Goal: Task Accomplishment & Management: Use online tool/utility

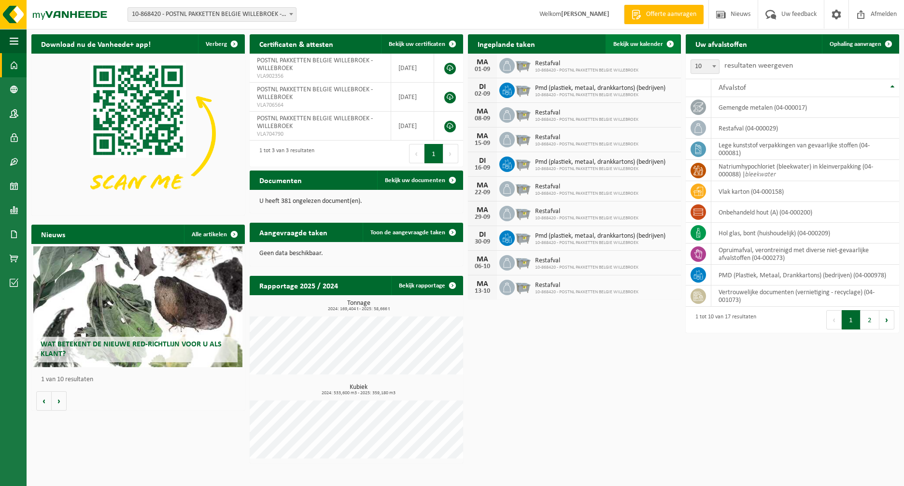
click at [642, 42] on span "Bekijk uw kalender" at bounding box center [638, 44] width 50 height 6
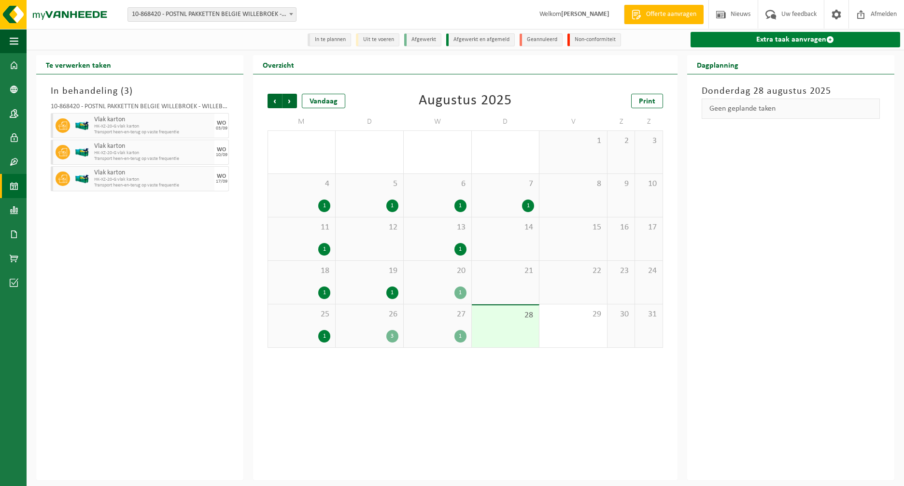
click at [812, 37] on link "Extra taak aanvragen" at bounding box center [796, 39] width 210 height 15
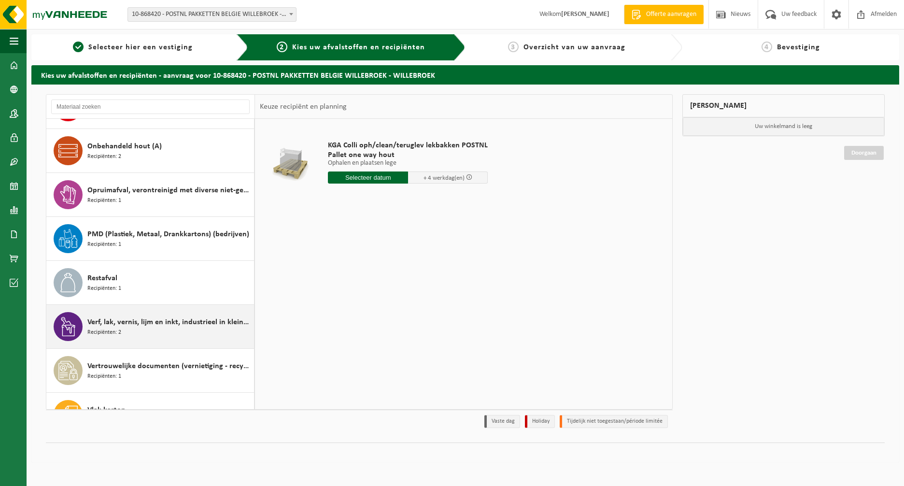
scroll to position [348, 0]
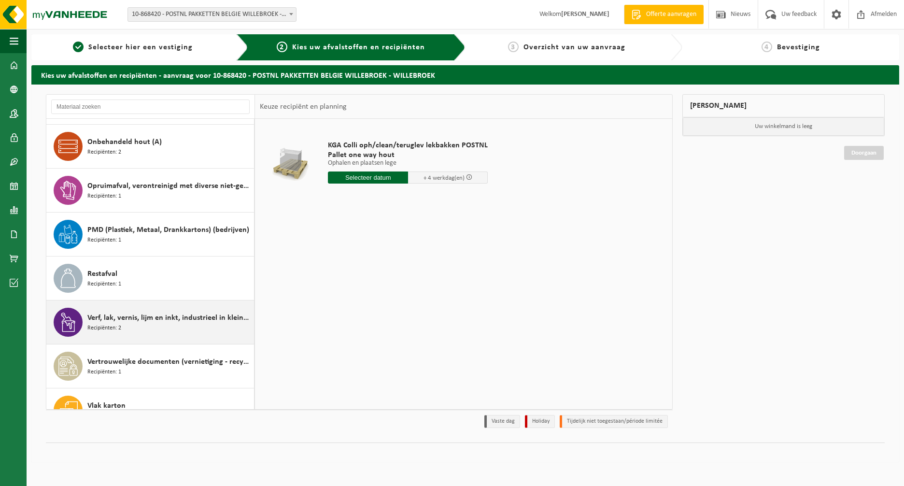
click at [142, 320] on span "Verf, lak, vernis, lijm en inkt, industrieel in kleinverpakking" at bounding box center [169, 318] width 164 height 12
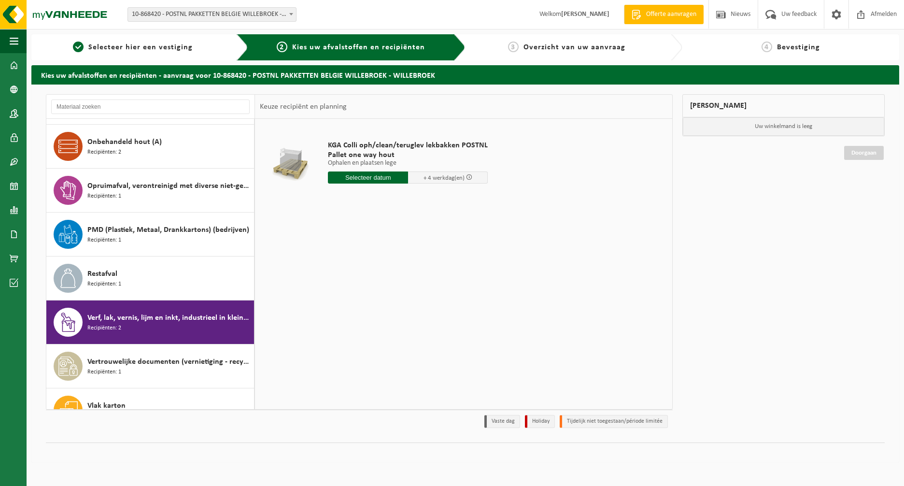
scroll to position [369, 0]
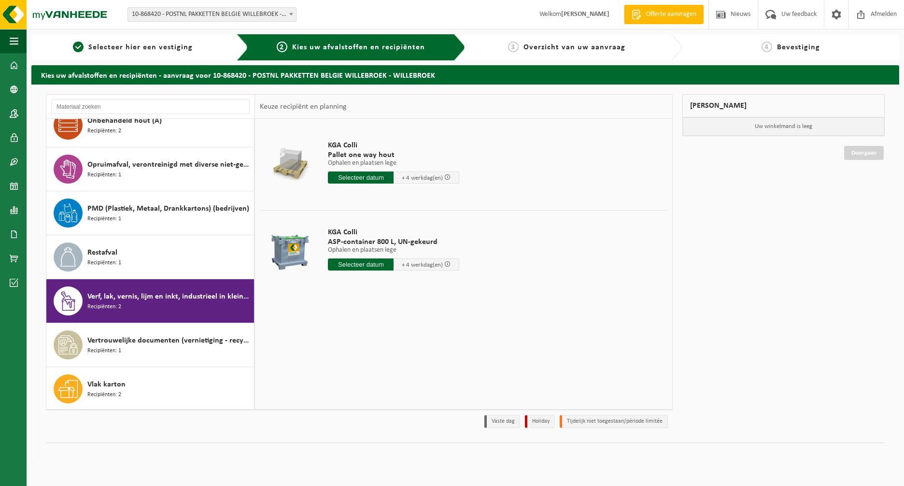
click at [364, 263] on input "text" at bounding box center [361, 264] width 66 height 12
click at [404, 381] on div "29" at bounding box center [404, 380] width 17 height 15
type input "Van 2025-08-29"
type input "2025-08-29"
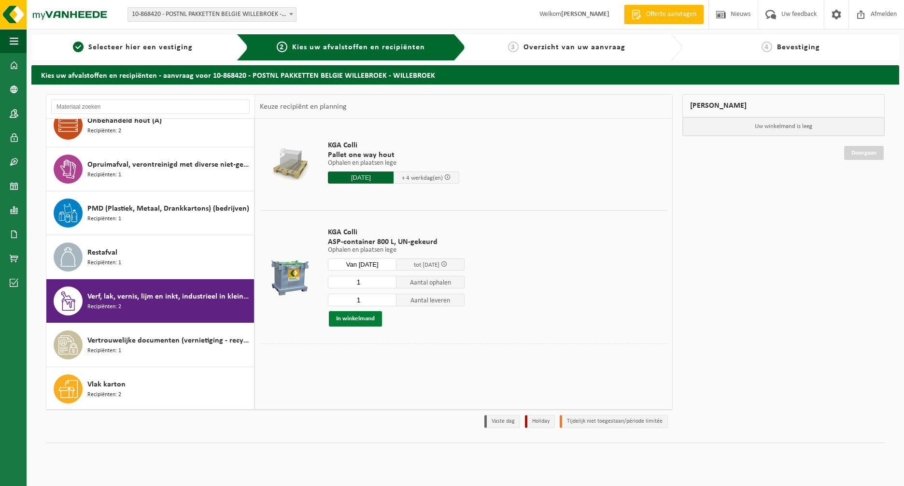
click at [358, 318] on button "In winkelmand" at bounding box center [355, 318] width 53 height 15
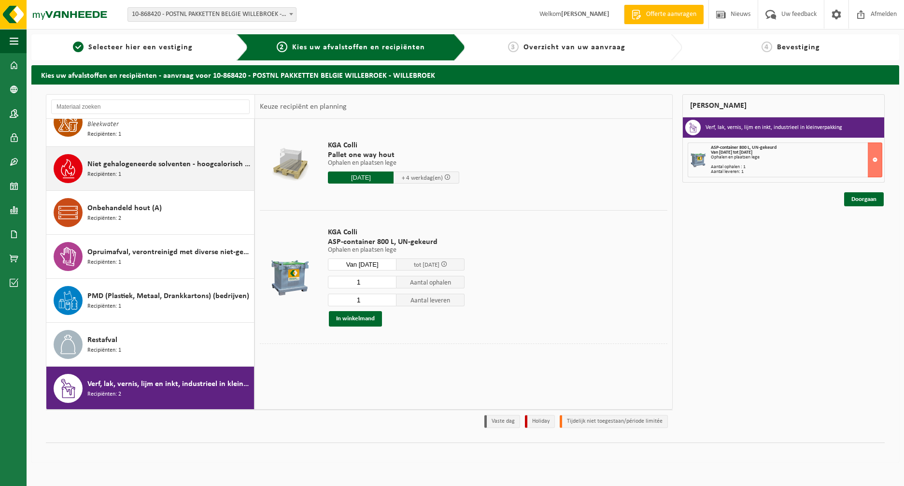
scroll to position [282, 0]
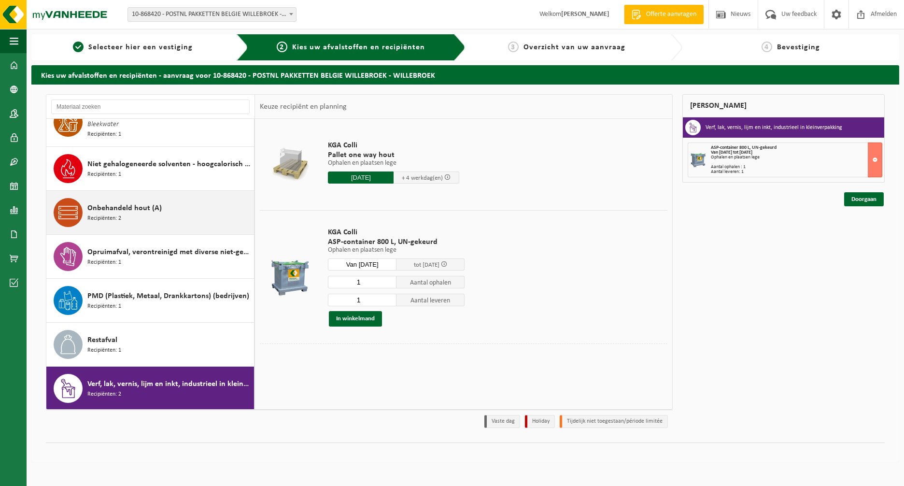
click at [138, 209] on span "Onbehandeld hout (A)" at bounding box center [124, 208] width 74 height 12
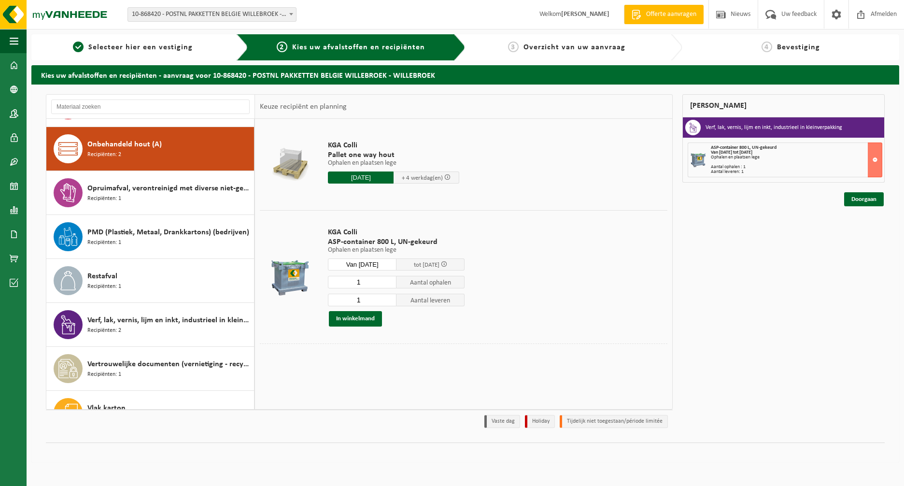
scroll to position [353, 0]
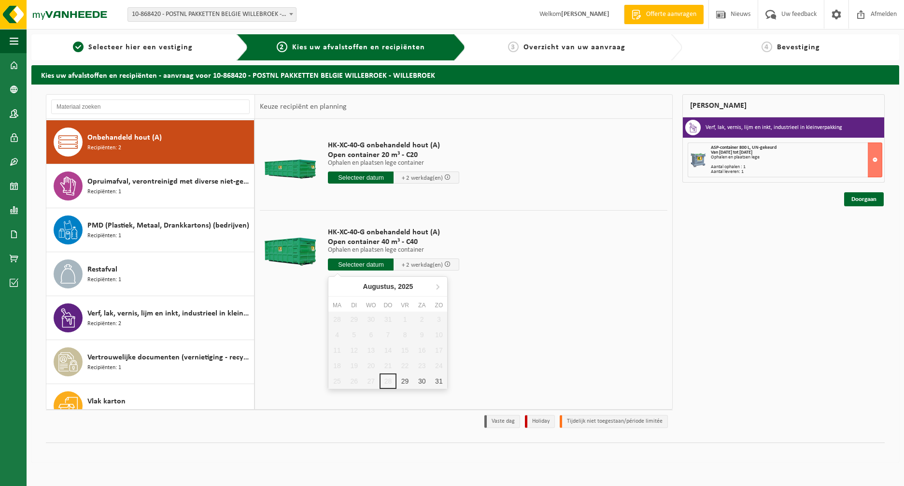
click at [358, 262] on input "text" at bounding box center [361, 264] width 66 height 12
click at [404, 381] on div "29" at bounding box center [404, 380] width 17 height 15
type input "Van 2025-08-29"
type input "2025-08-29"
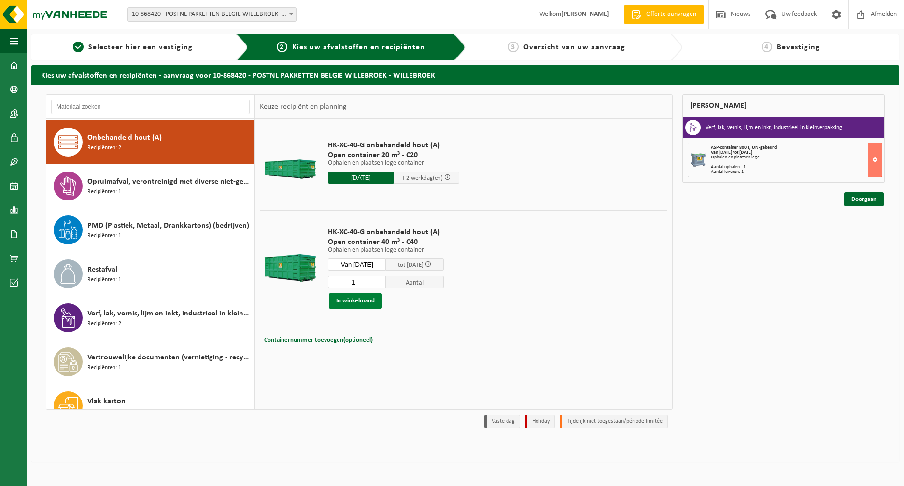
click at [362, 301] on button "In winkelmand" at bounding box center [355, 300] width 53 height 15
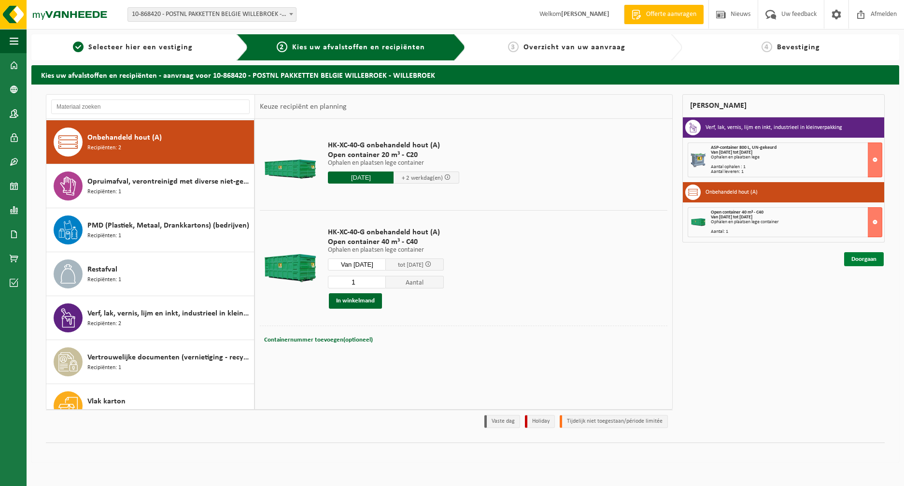
click at [868, 257] on link "Doorgaan" at bounding box center [864, 259] width 40 height 14
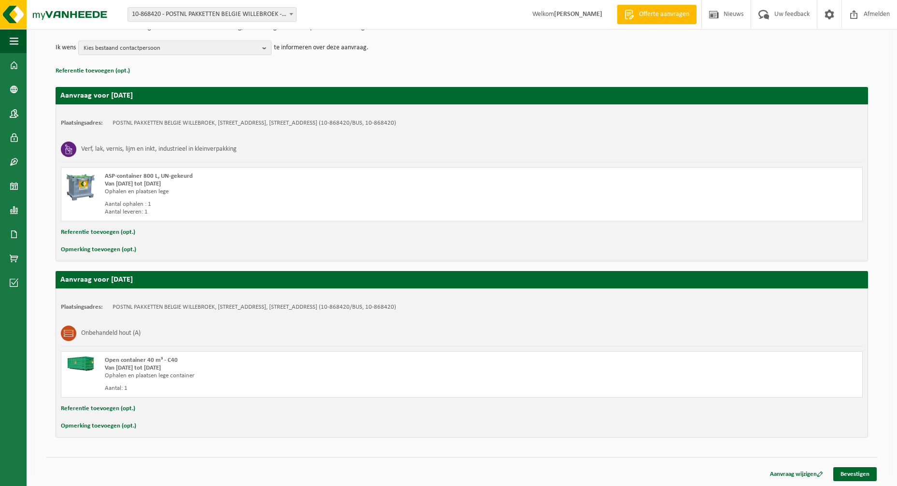
scroll to position [113, 0]
click at [863, 471] on link "Bevestigen" at bounding box center [854, 474] width 43 height 14
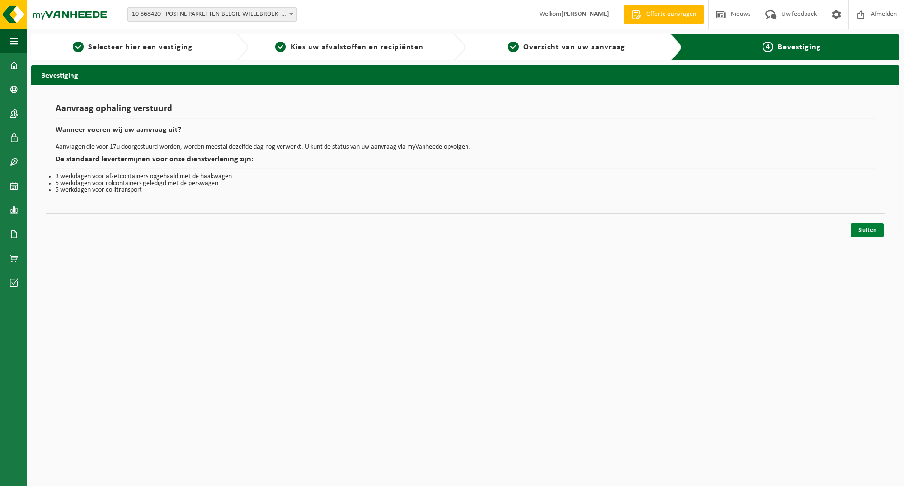
click at [871, 230] on link "Sluiten" at bounding box center [867, 230] width 33 height 14
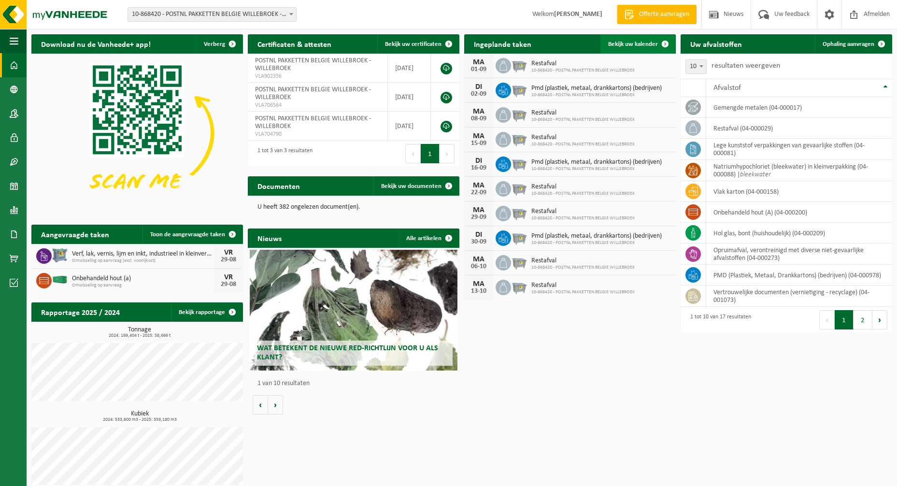
click at [627, 43] on span "Bekijk uw kalender" at bounding box center [633, 44] width 50 height 6
